Goal: Information Seeking & Learning: Learn about a topic

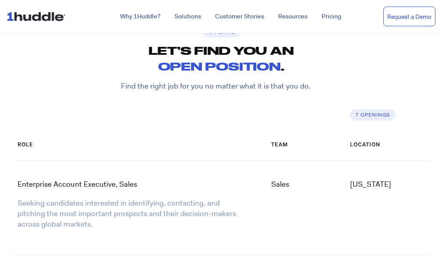
click at [62, 156] on div "Role" at bounding box center [137, 148] width 249 height 23
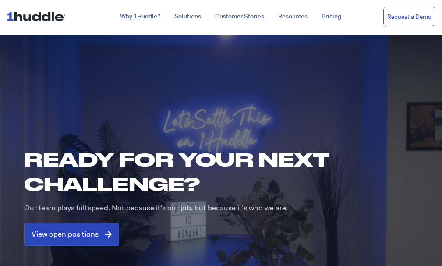
click at [76, 230] on span "View open positions" at bounding box center [65, 234] width 67 height 8
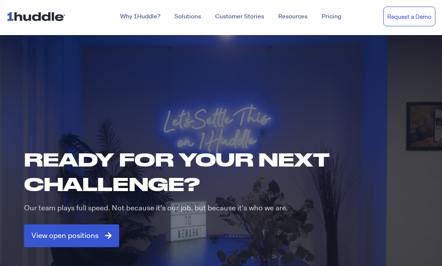
scroll to position [542, 0]
